Goal: Task Accomplishment & Management: Use online tool/utility

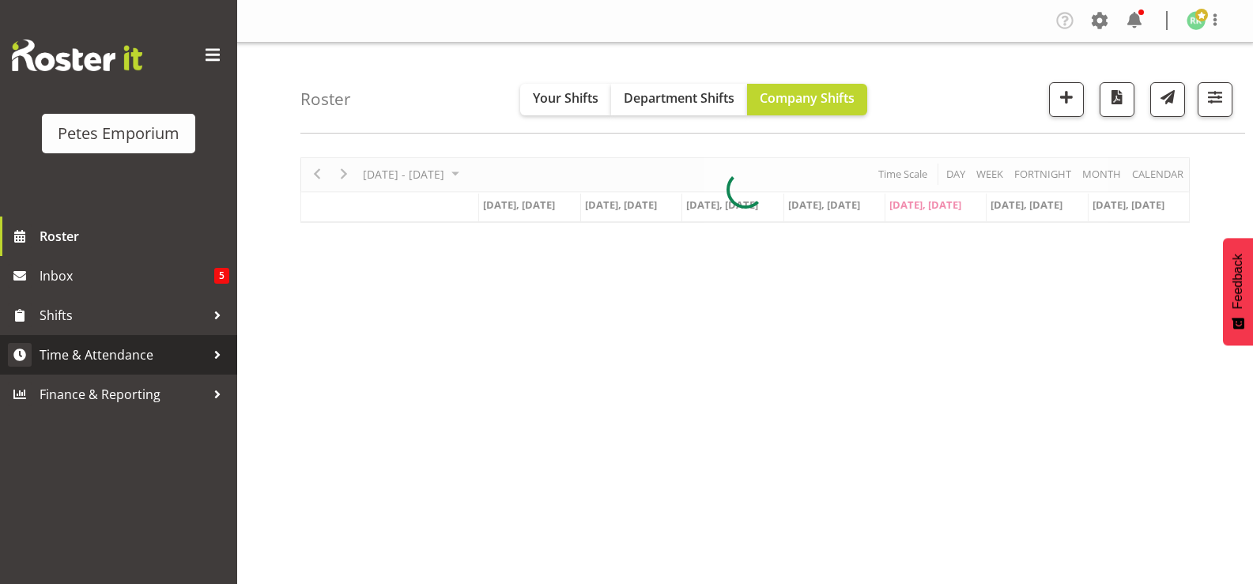
click at [108, 352] on span "Time & Attendance" at bounding box center [123, 355] width 166 height 24
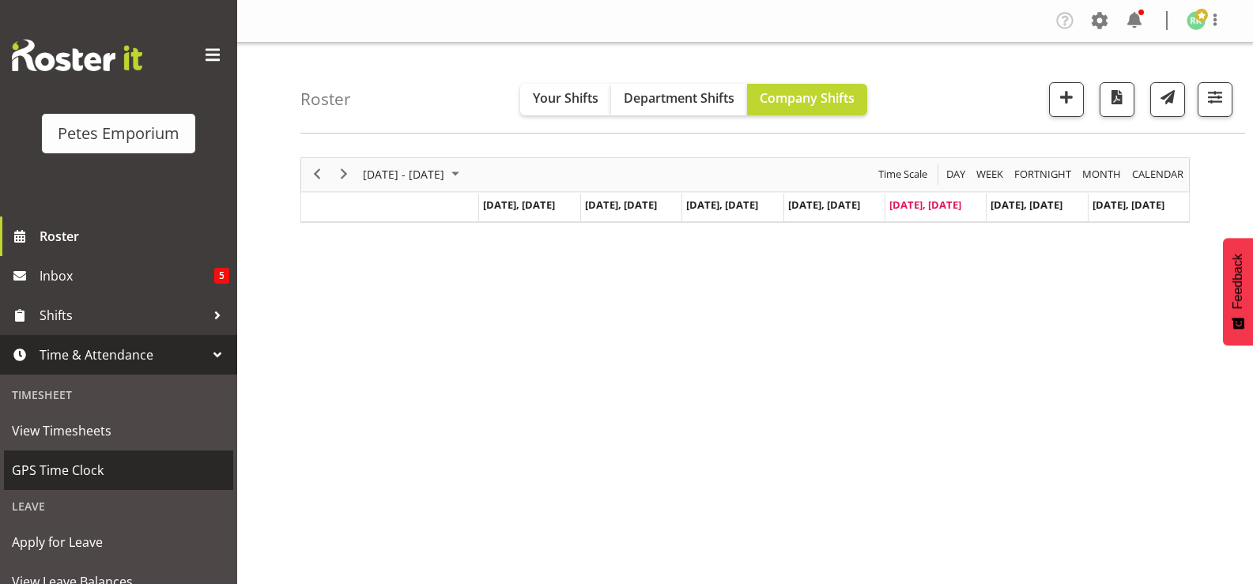
click at [82, 469] on span "GPS Time Clock" at bounding box center [118, 470] width 213 height 24
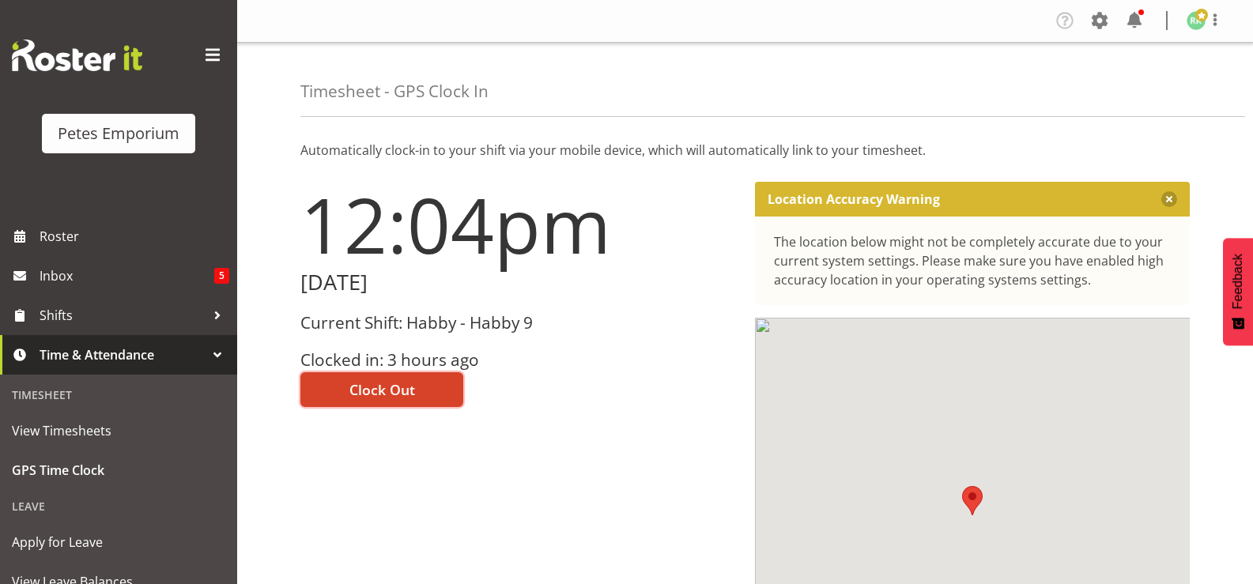
click at [345, 374] on button "Clock Out" at bounding box center [381, 389] width 163 height 35
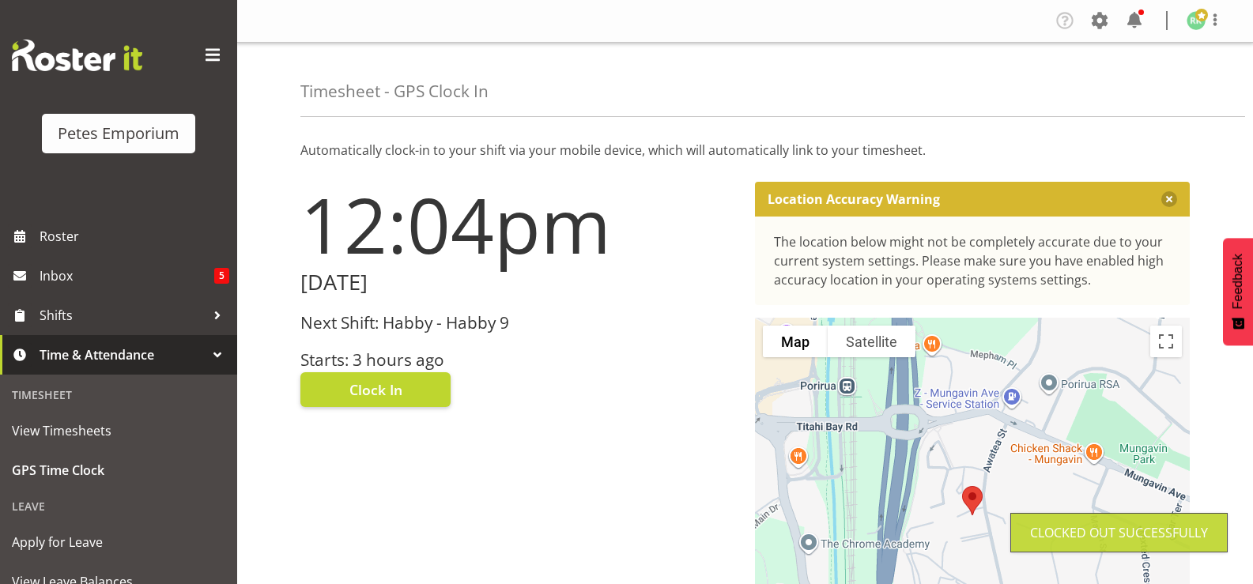
click at [1200, 20] on span at bounding box center [1201, 15] width 13 height 13
click at [1143, 85] on link "Log Out" at bounding box center [1148, 83] width 152 height 28
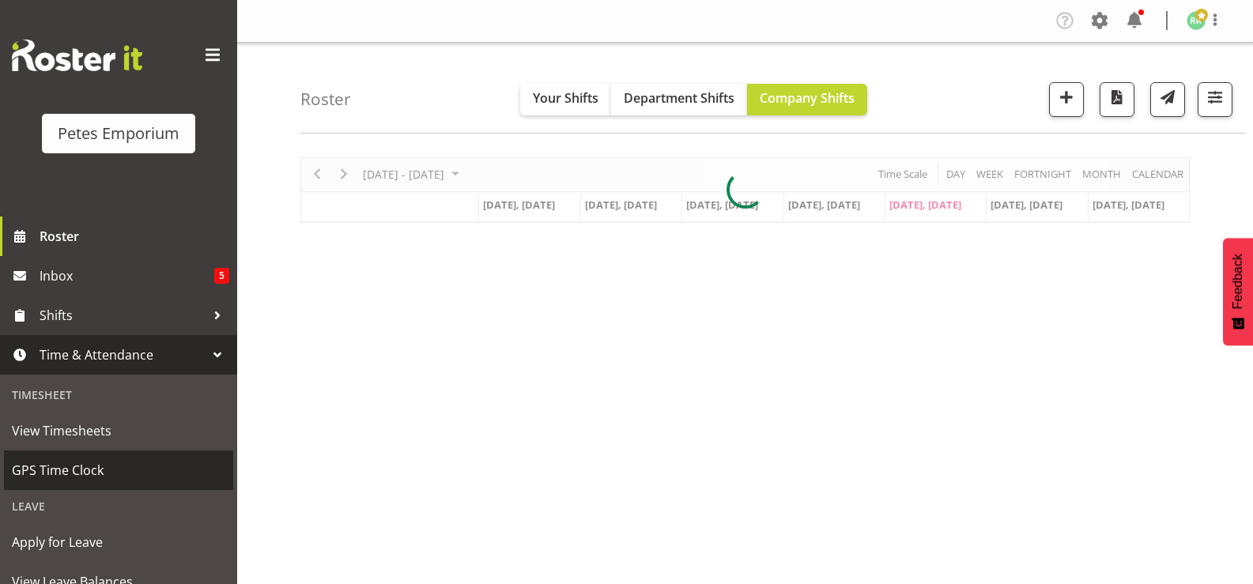
click at [81, 483] on link "GPS Time Clock" at bounding box center [118, 470] width 229 height 40
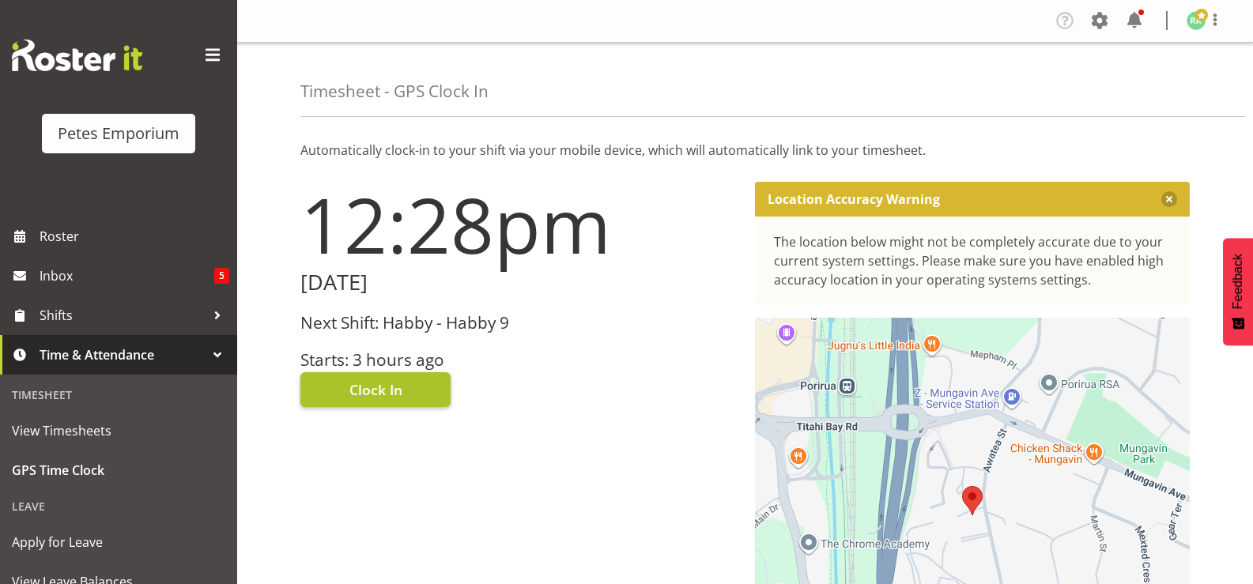
click at [354, 384] on span "Clock In" at bounding box center [375, 389] width 53 height 21
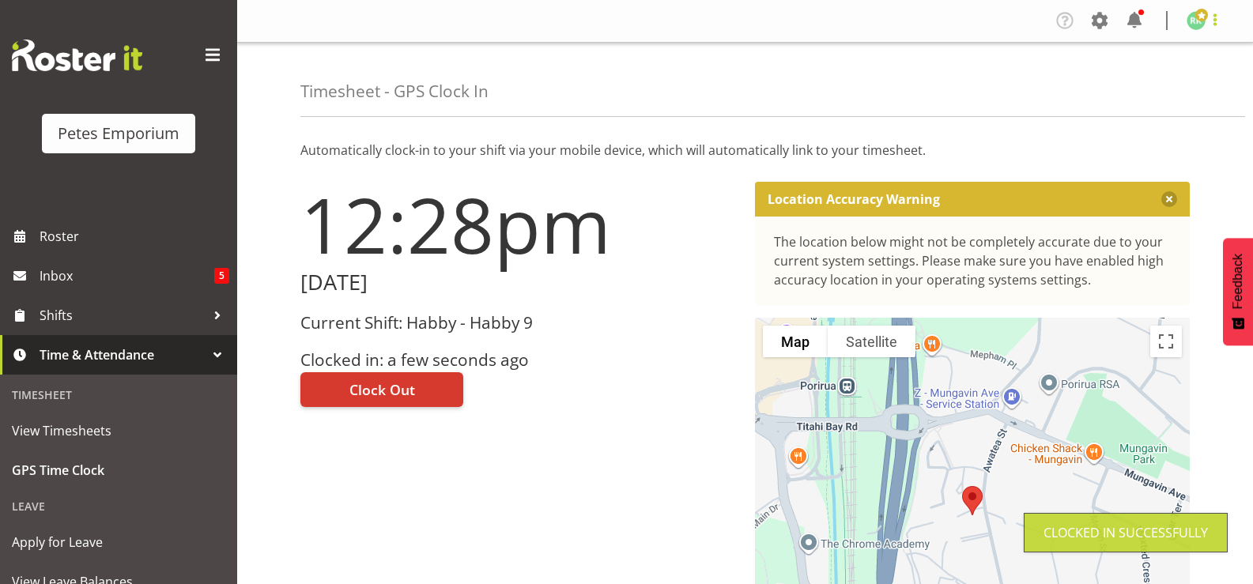
click at [1214, 12] on span at bounding box center [1214, 19] width 19 height 19
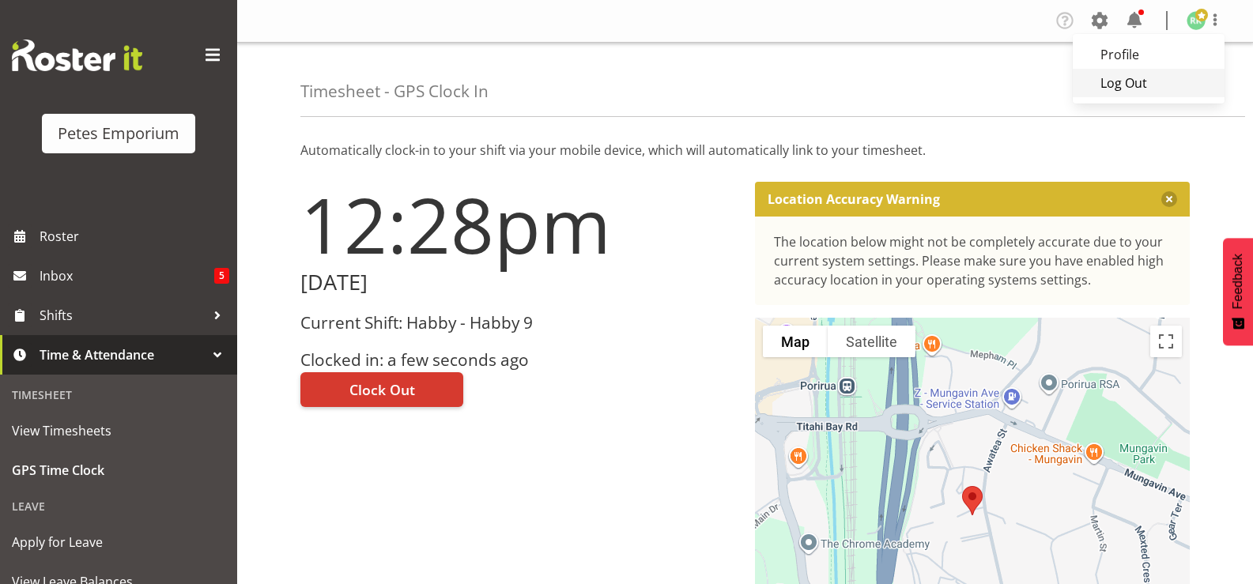
click at [1135, 75] on link "Log Out" at bounding box center [1148, 83] width 152 height 28
